Goal: Transaction & Acquisition: Book appointment/travel/reservation

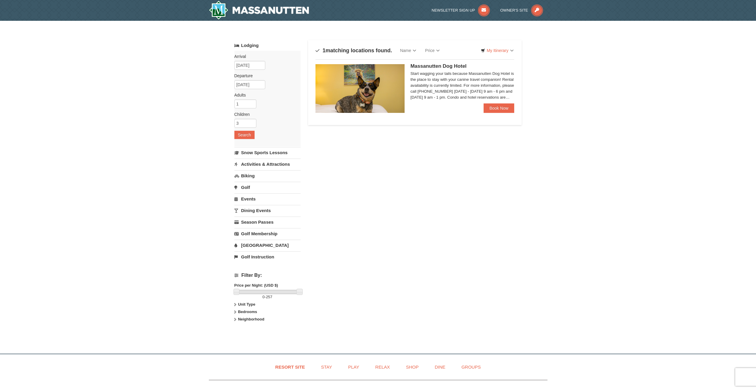
click at [457, 94] on div "Start wagging your tails because Massanutten Dog Hotel is the place to stay wit…" at bounding box center [463, 86] width 104 height 30
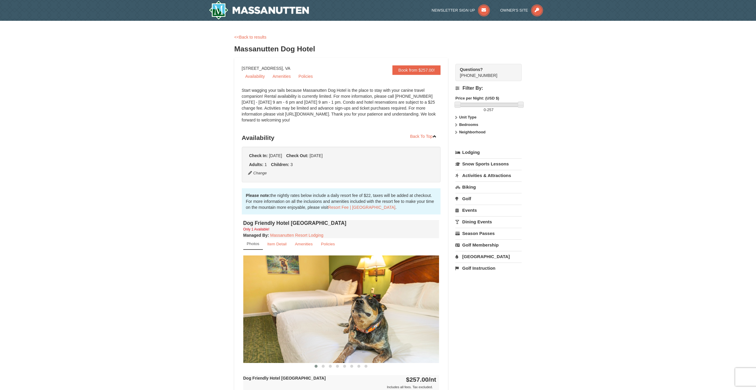
click at [637, 88] on div "× <<Back to results Massanutten Dog Hotel Book from $257.00! [STREET_ADDRESS], …" at bounding box center [378, 282] width 756 height 523
click at [660, 88] on div "× <<Back to results Massanutten Dog Hotel Book from $257.00! [STREET_ADDRESS], …" at bounding box center [378, 282] width 756 height 523
drag, startPoint x: 587, startPoint y: 118, endPoint x: 504, endPoint y: 156, distance: 90.9
click at [586, 118] on div "× <<Back to results Massanutten Dog Hotel Book from $257.00! [STREET_ADDRESS], …" at bounding box center [378, 282] width 756 height 523
click at [475, 153] on link "Lodging" at bounding box center [488, 152] width 66 height 11
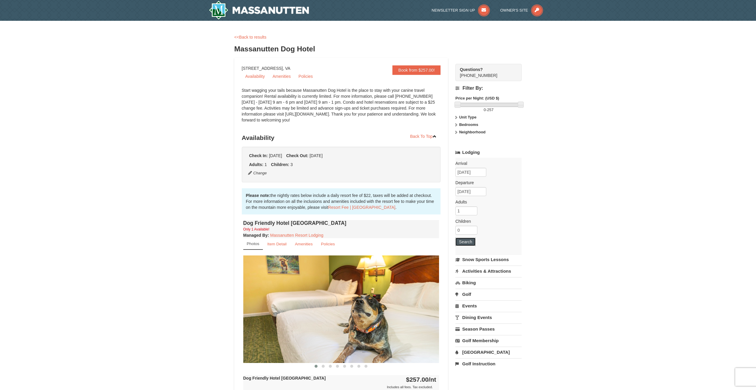
click at [465, 244] on button "Search" at bounding box center [465, 242] width 20 height 8
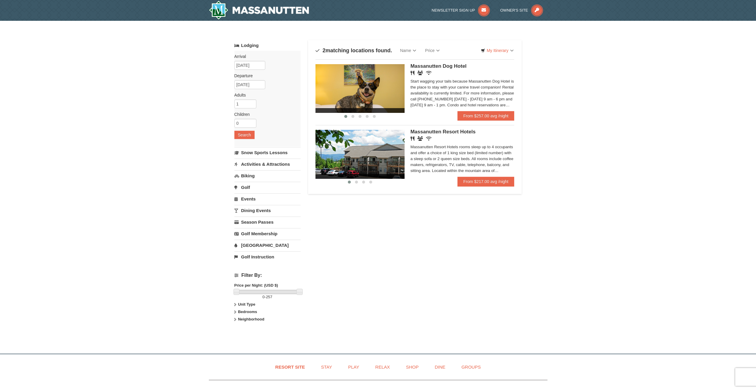
click at [380, 153] on img at bounding box center [359, 154] width 89 height 49
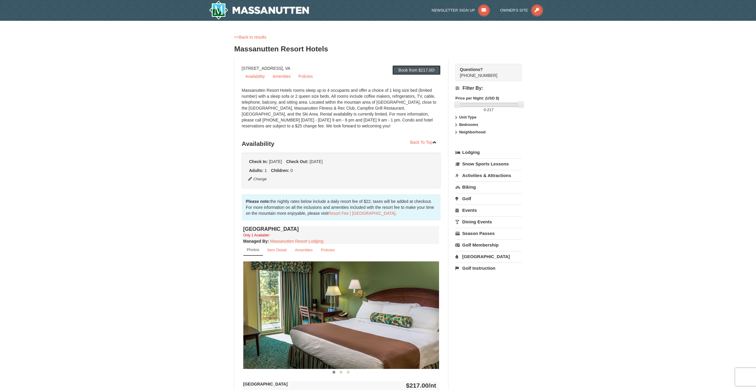
click at [419, 70] on link "Book from $217.00!" at bounding box center [416, 70] width 48 height 10
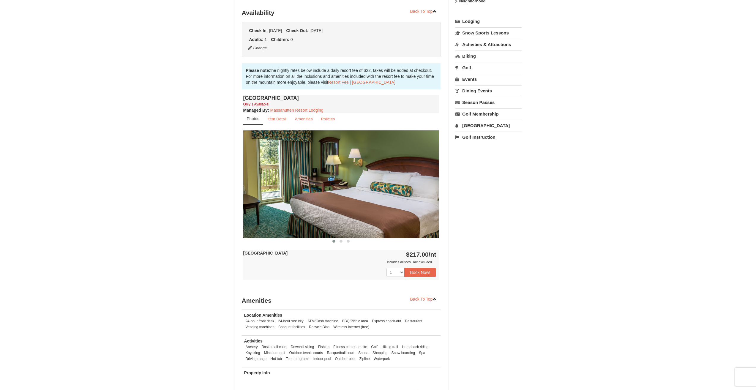
scroll to position [138, 0]
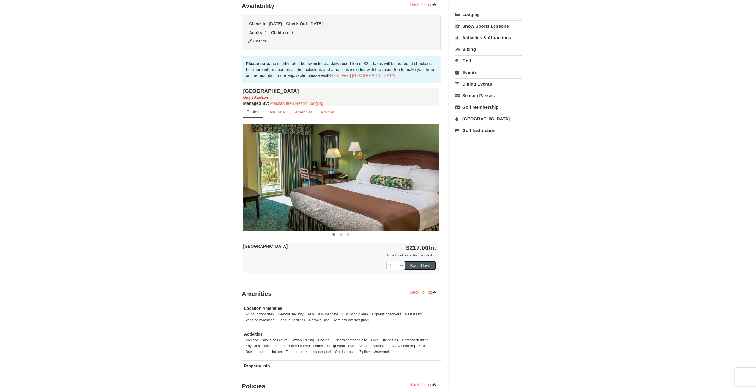
click at [427, 266] on button "Book Now!" at bounding box center [420, 265] width 32 height 9
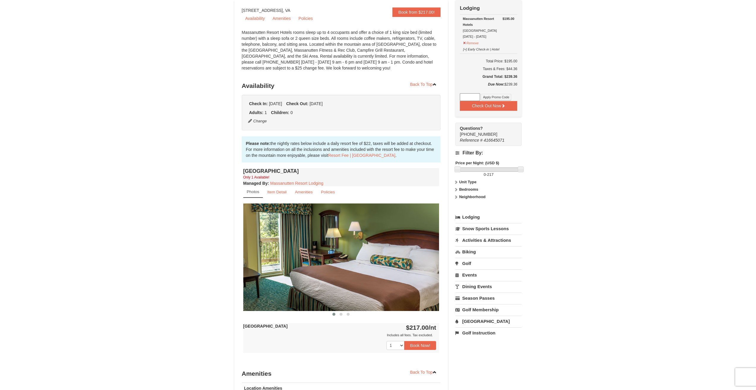
scroll to position [0, 0]
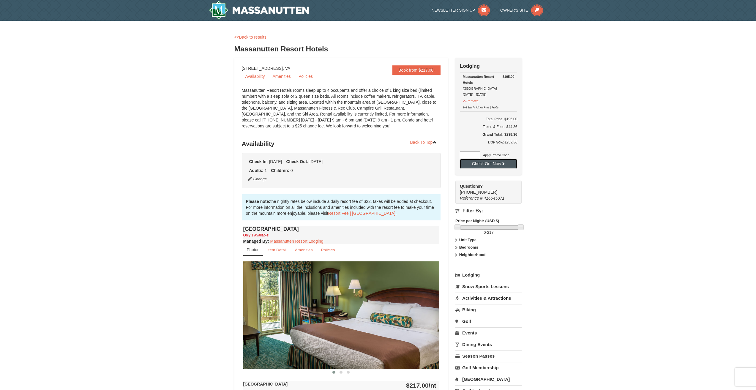
click at [495, 165] on button "Check Out Now" at bounding box center [488, 164] width 57 height 10
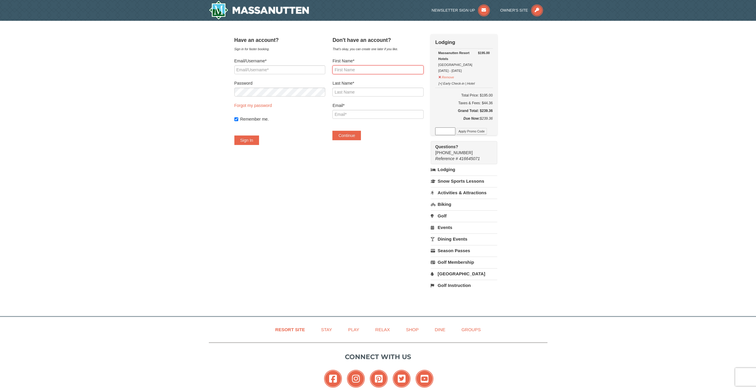
click at [355, 73] on input "First Name*" at bounding box center [377, 69] width 91 height 9
type input "Johnnie"
type input "Hickson"
click at [380, 114] on input "Email*" at bounding box center [377, 114] width 91 height 9
type input "[PERSON_NAME][EMAIL_ADDRESS][PERSON_NAME][DOMAIN_NAME]"
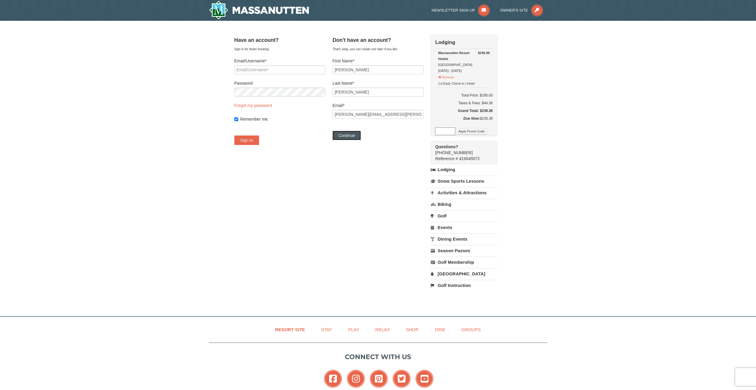
click at [361, 138] on button "Continue" at bounding box center [346, 136] width 29 height 10
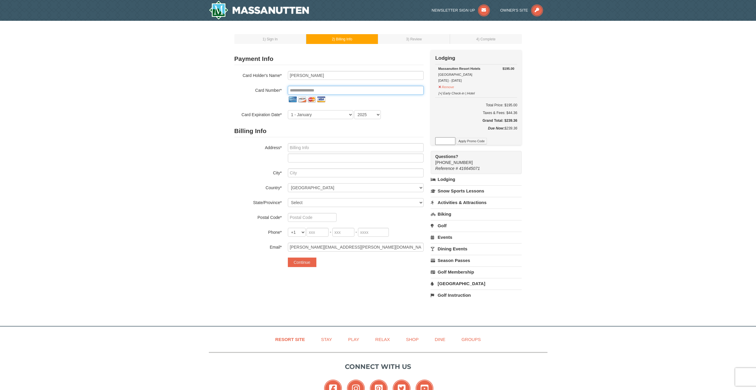
click at [335, 90] on input "tel" at bounding box center [356, 90] width 136 height 9
click at [316, 150] on input "text" at bounding box center [356, 147] width 136 height 9
type input "10476 Genna Lane"
type input "Manassas"
select select "VA"
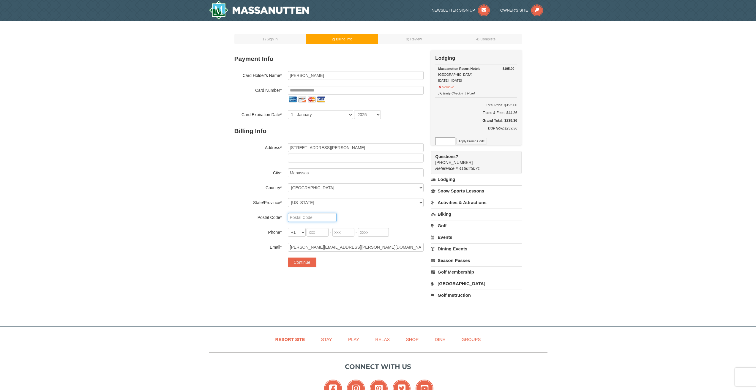
type input "20112"
click at [317, 234] on input "tel" at bounding box center [318, 232] width 22 height 9
type input "904"
click at [337, 229] on input "tel" at bounding box center [343, 232] width 22 height 9
type input "504"
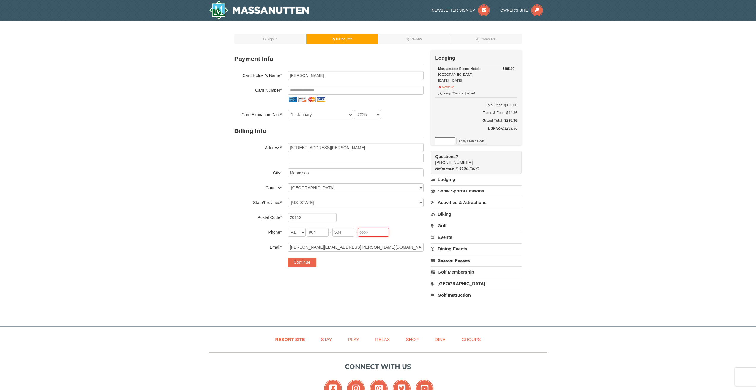
click at [363, 233] on input "tel" at bounding box center [373, 232] width 31 height 9
type input "2664"
click at [386, 271] on div "Payment Info Card To Use* New Card CVV* Card Holder's Name* Johnnie Hickson Car…" at bounding box center [328, 161] width 189 height 223
click at [306, 93] on input "tel" at bounding box center [356, 90] width 136 height 9
type input "**********"
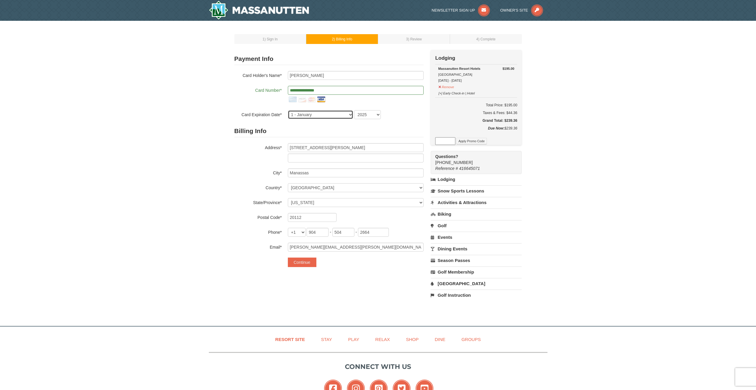
click at [307, 111] on select "1 - January 2 - February 3 - March 4 - April 5 - May 6 - June 7 - July 8 - Augu…" at bounding box center [320, 114] width 65 height 9
select select "3"
click at [288, 110] on select "1 - January 2 - February 3 - March 4 - April 5 - May 6 - June 7 - July 8 - Augu…" at bounding box center [320, 114] width 65 height 9
click at [364, 113] on select "2025 2026 2027 2028 2029 2030 2031 2032 2033 2034" at bounding box center [367, 114] width 27 height 9
select select "2030"
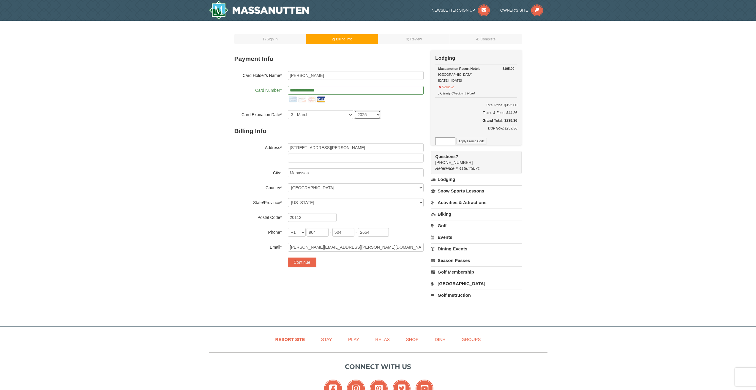
click at [354, 110] on select "2025 2026 2027 2028 2029 2030 2031 2032 2033 2034" at bounding box center [367, 114] width 27 height 9
click at [298, 265] on button "Continue" at bounding box center [302, 263] width 29 height 10
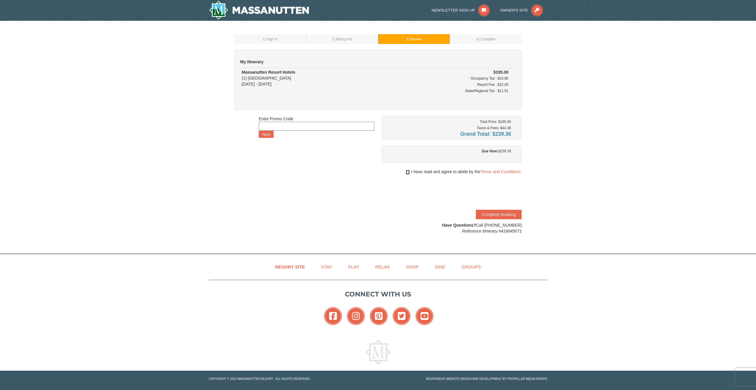
click at [407, 173] on input "checkbox" at bounding box center [408, 172] width 4 height 5
checkbox input "true"
click at [511, 213] on button "Complete Booking" at bounding box center [499, 215] width 46 height 10
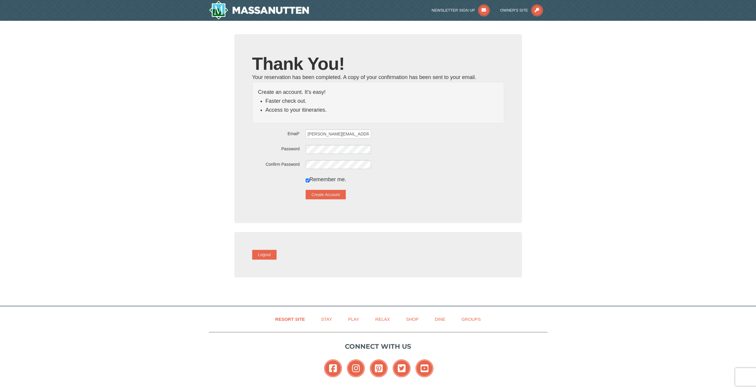
click at [489, 176] on div "Remember me." at bounding box center [405, 179] width 198 height 9
